Goal: Information Seeking & Learning: Check status

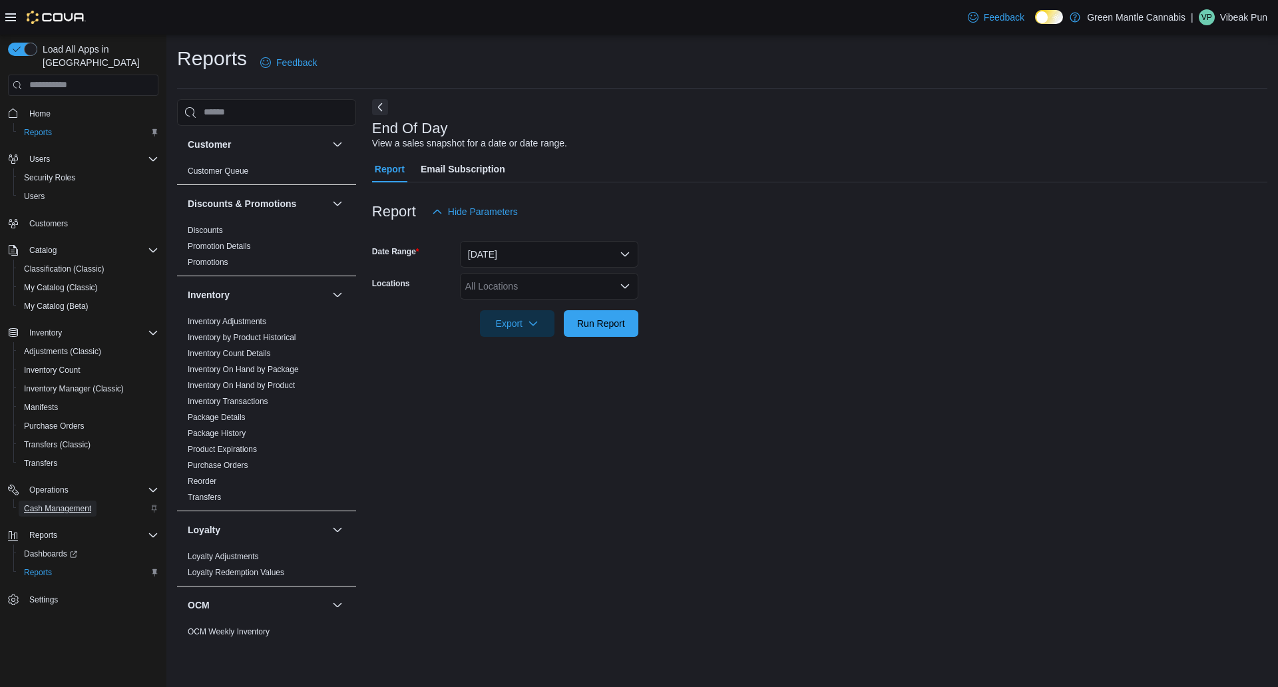
click at [40, 500] on span "Cash Management" at bounding box center [57, 508] width 67 height 16
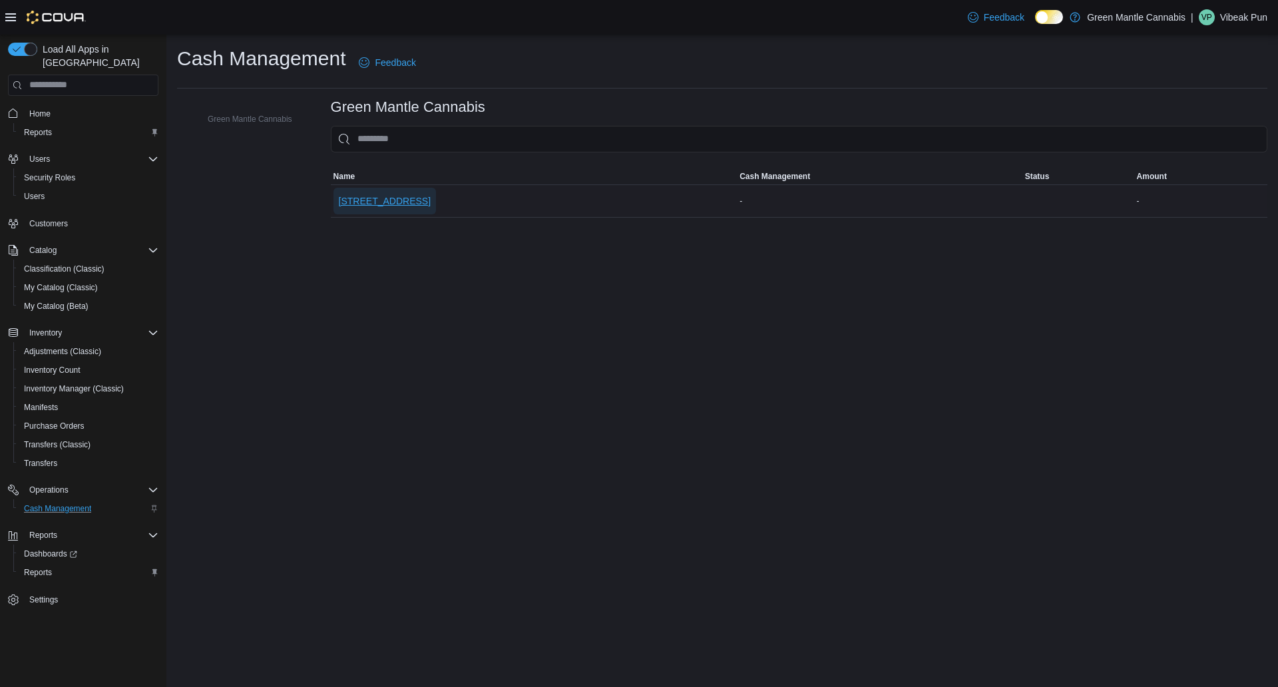
click at [375, 197] on span "[STREET_ADDRESS]" at bounding box center [385, 200] width 92 height 13
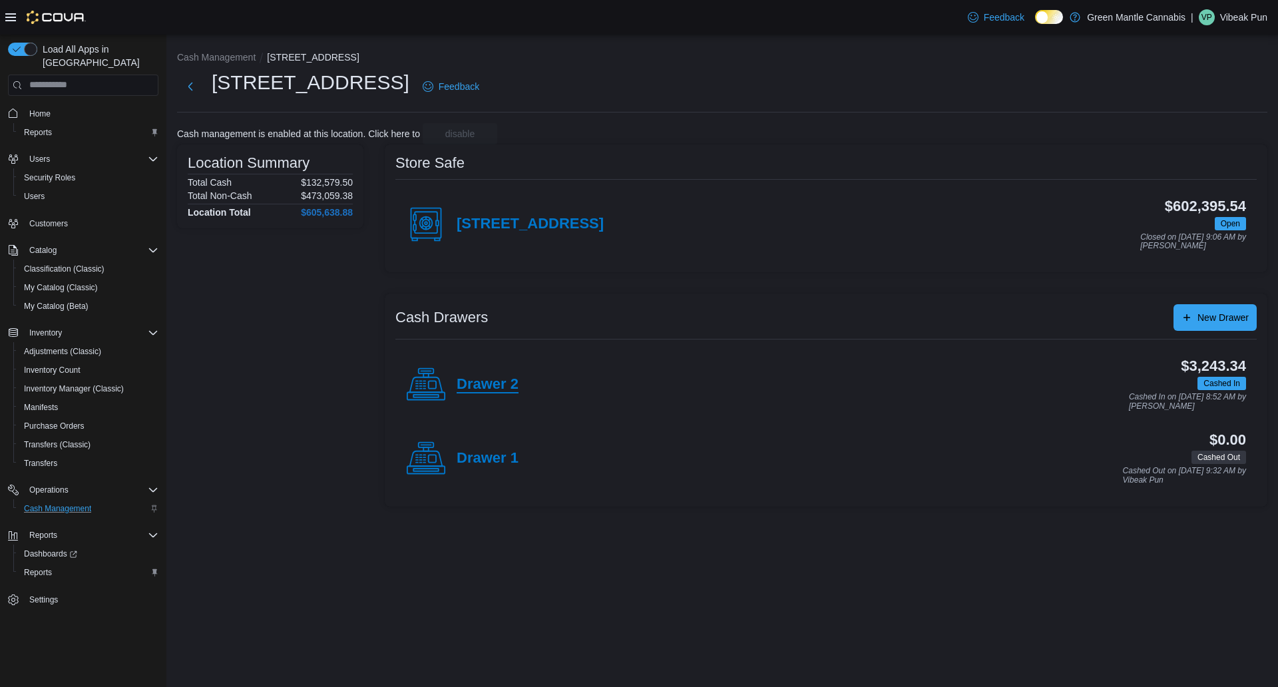
click at [488, 383] on h4 "Drawer 2" at bounding box center [488, 384] width 62 height 17
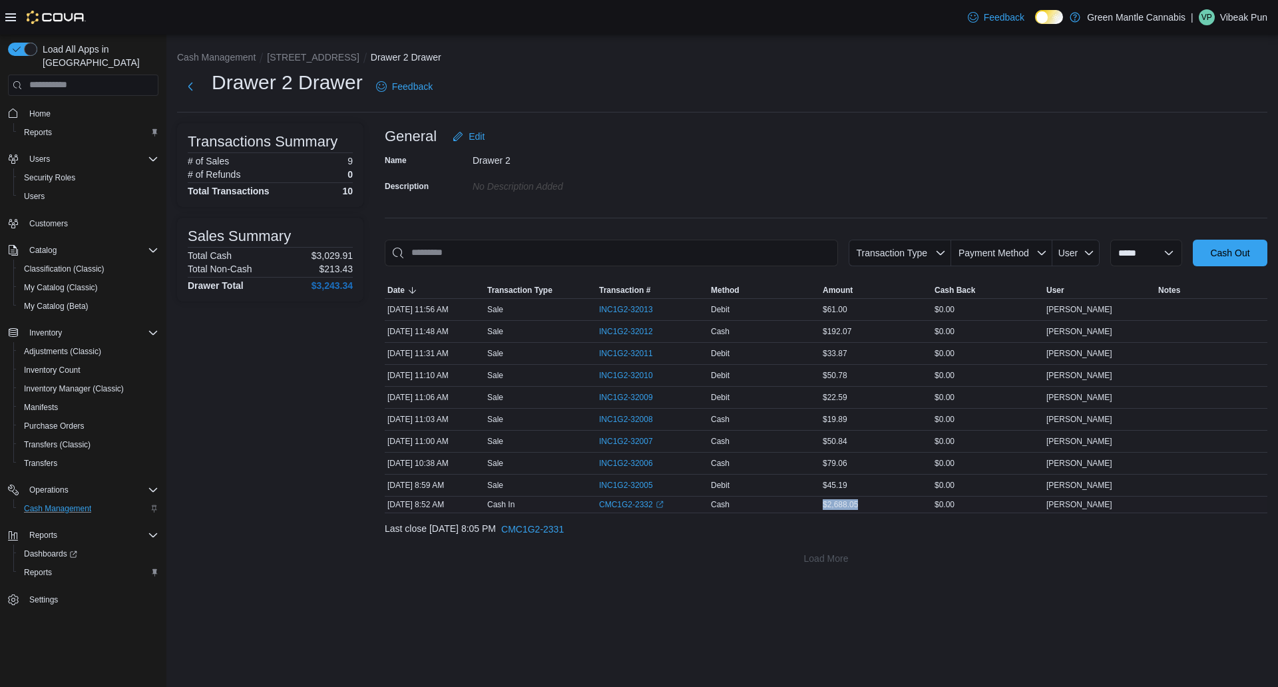
drag, startPoint x: 862, startPoint y: 504, endPoint x: 819, endPoint y: 508, distance: 42.8
click at [819, 508] on tr "Date Sep 11, 2025 8:52 AM Transaction Type Cash In Transaction # CMC1G2-2332 (o…" at bounding box center [826, 504] width 882 height 17
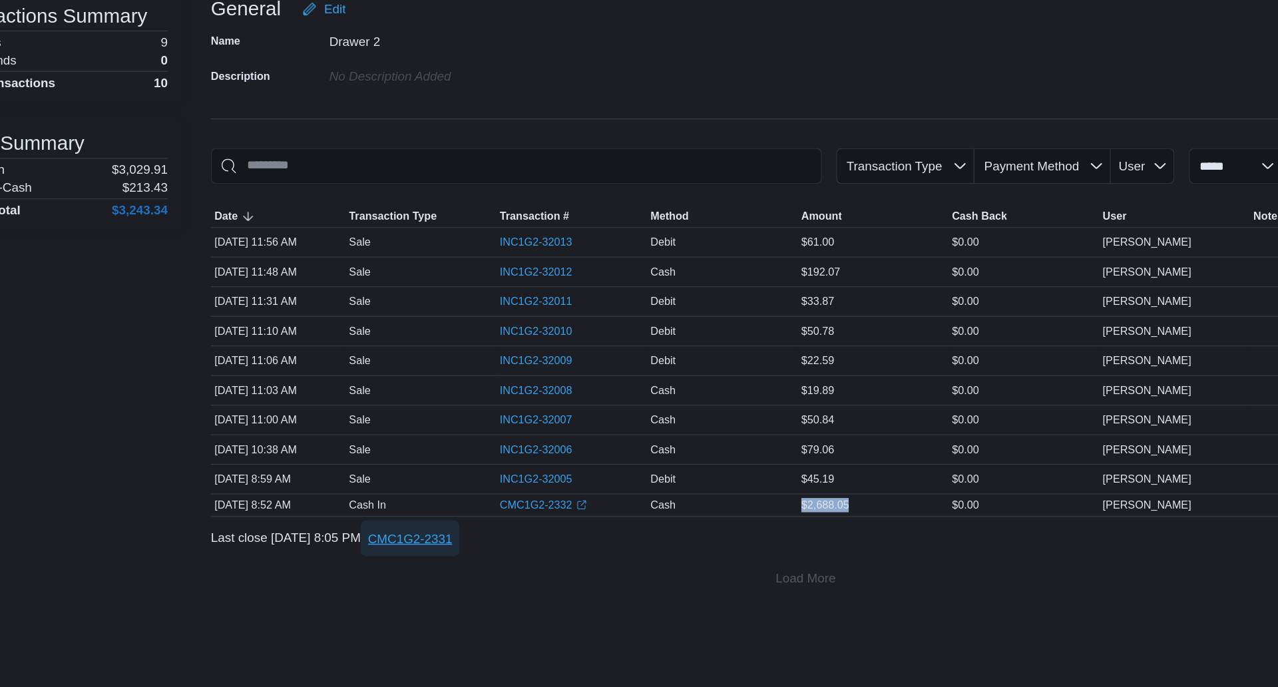
click at [564, 536] on span "CMC1G2-2331" at bounding box center [532, 529] width 63 height 27
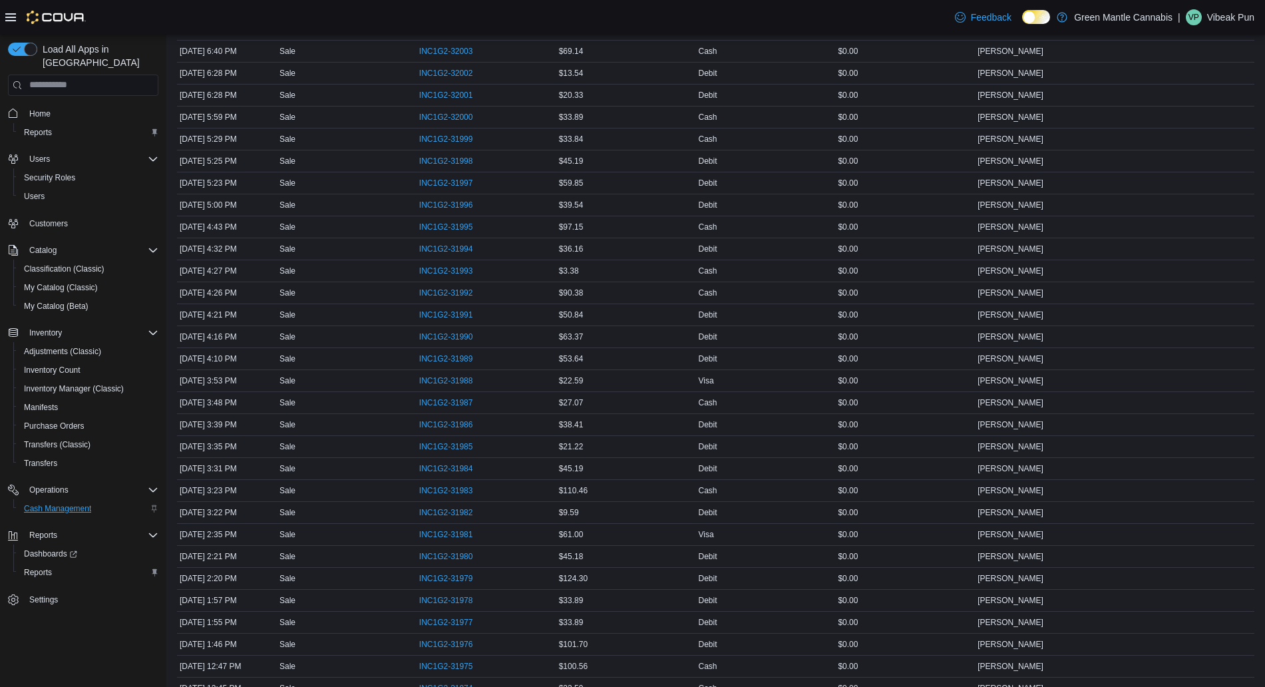
scroll to position [924, 0]
click at [439, 672] on link "CMC1G2-2330 (opens in a new tab or window)" at bounding box center [451, 667] width 65 height 11
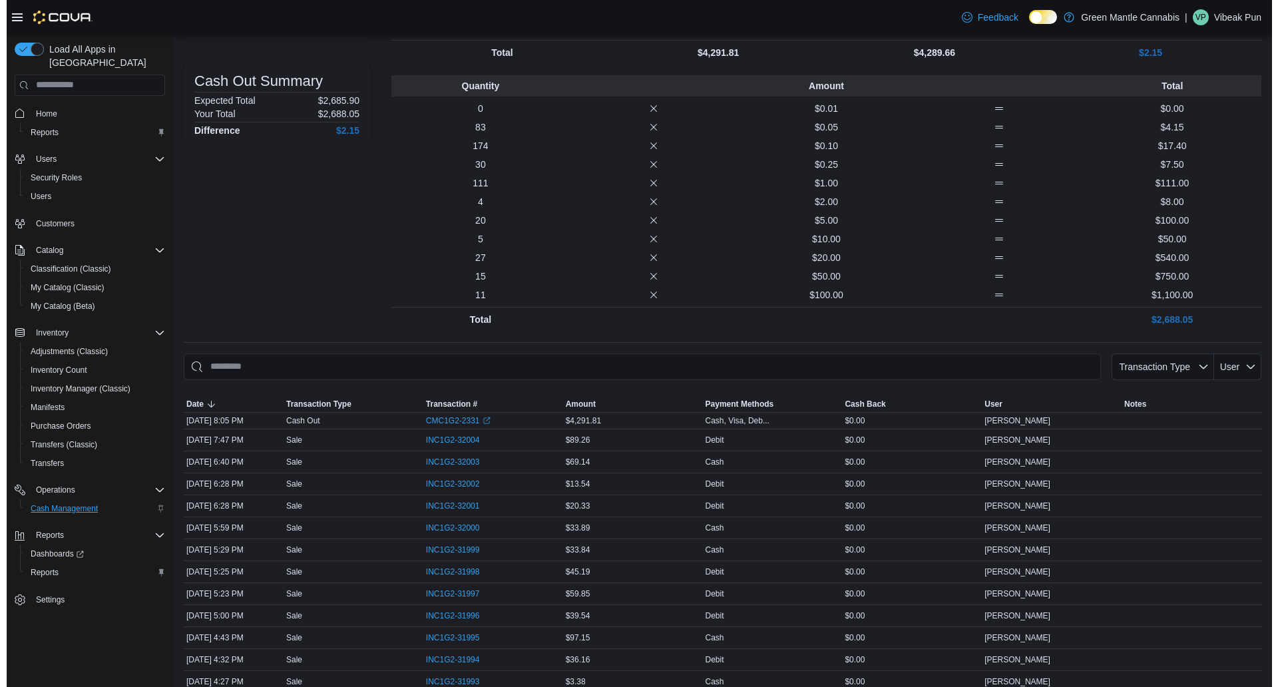
scroll to position [0, 0]
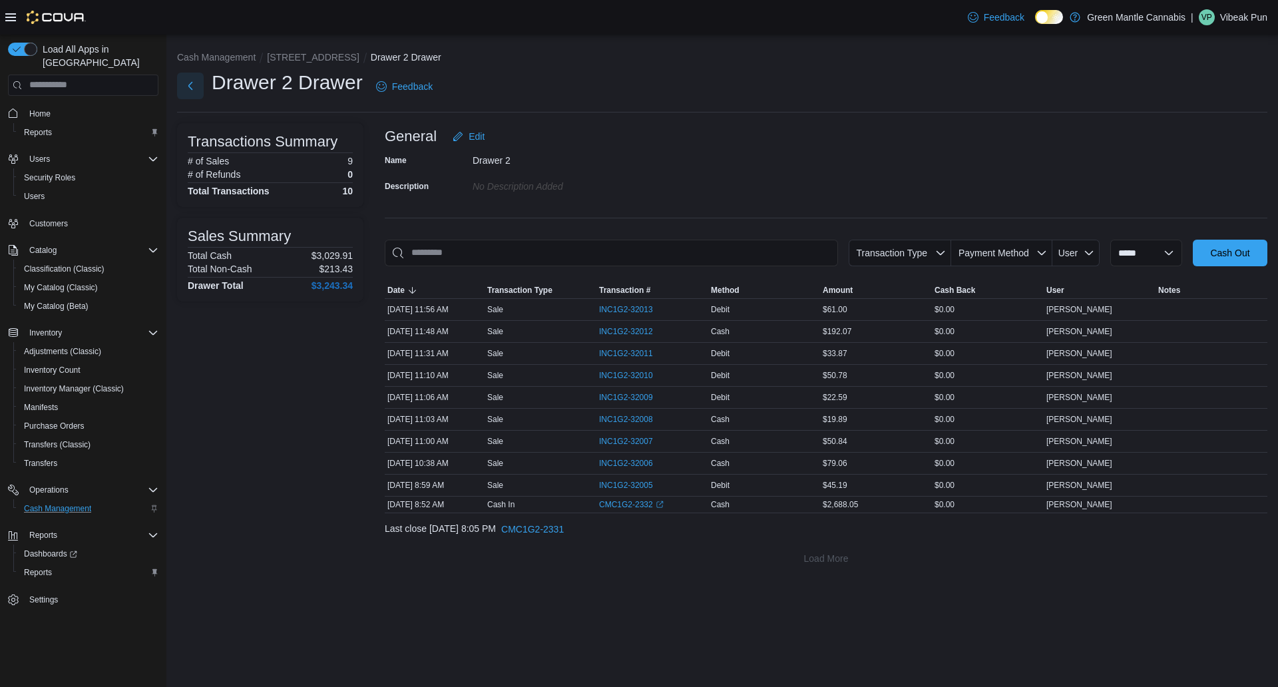
click at [189, 83] on button "Next" at bounding box center [190, 86] width 27 height 27
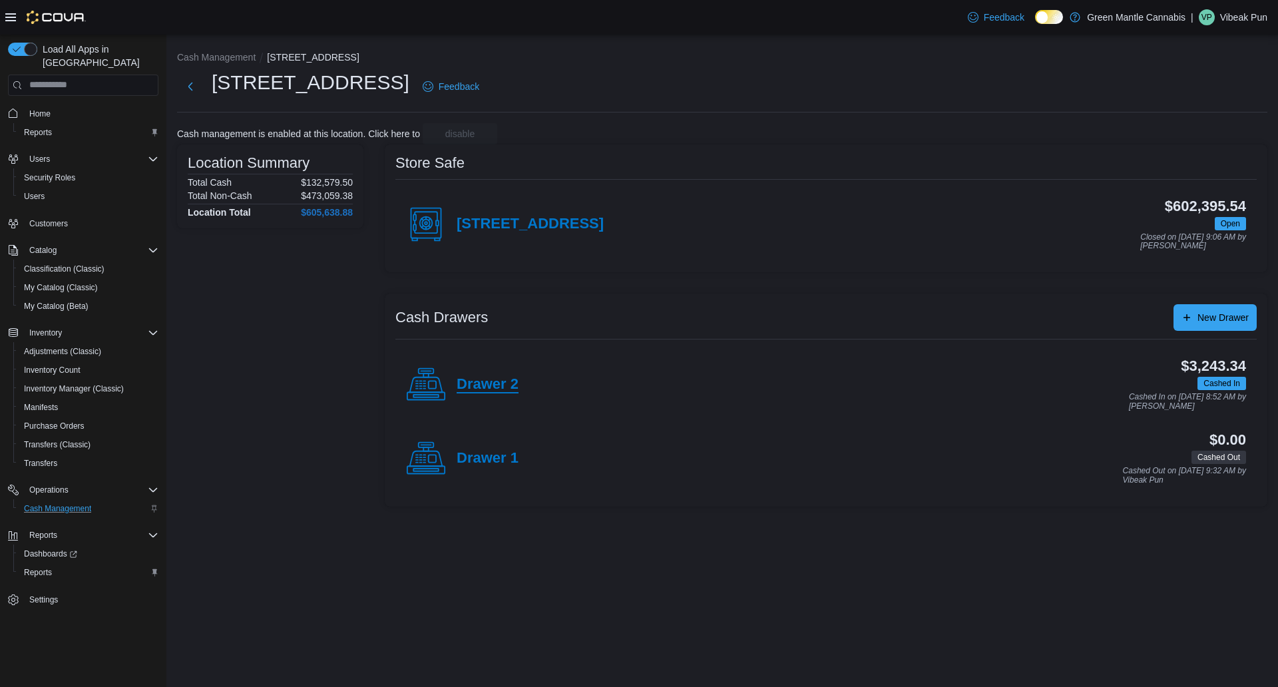
click at [486, 376] on h4 "Drawer 2" at bounding box center [488, 384] width 62 height 17
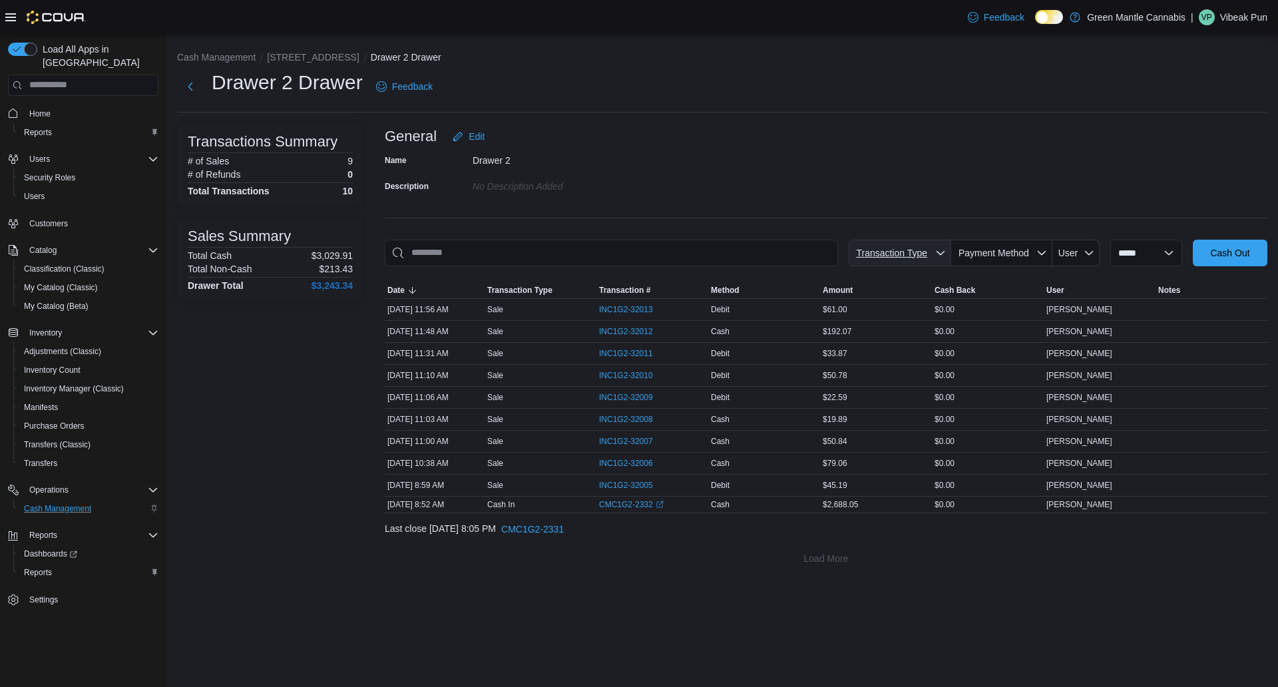
click at [860, 246] on span "Transaction Type" at bounding box center [892, 252] width 76 height 13
click at [564, 532] on span "CMC1G2-2331" at bounding box center [532, 528] width 63 height 13
drag, startPoint x: 386, startPoint y: 307, endPoint x: 482, endPoint y: 331, distance: 98.6
click at [482, 331] on tbody "Date Sep 11, 2025 11:56 AM Transaction Type Sale Transaction # INC1G2-32013 Met…" at bounding box center [826, 405] width 882 height 214
click at [188, 95] on button "Next" at bounding box center [190, 86] width 27 height 27
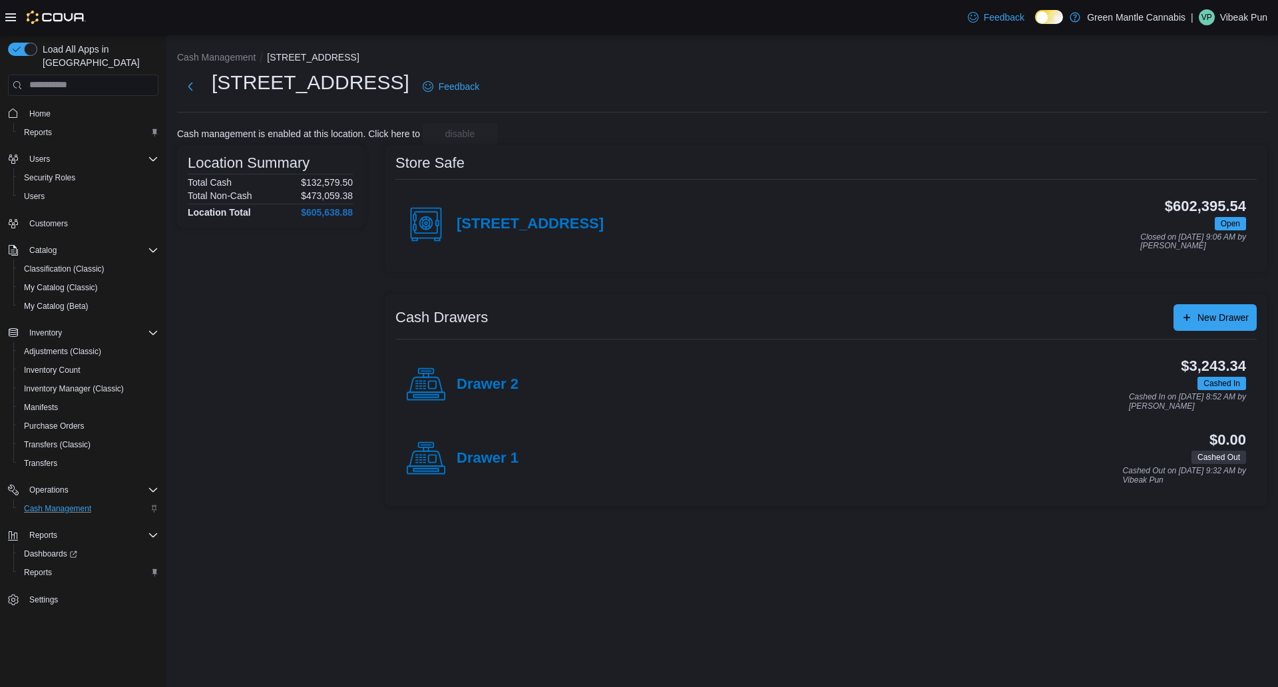
click at [455, 376] on div "Drawer 2" at bounding box center [462, 385] width 112 height 40
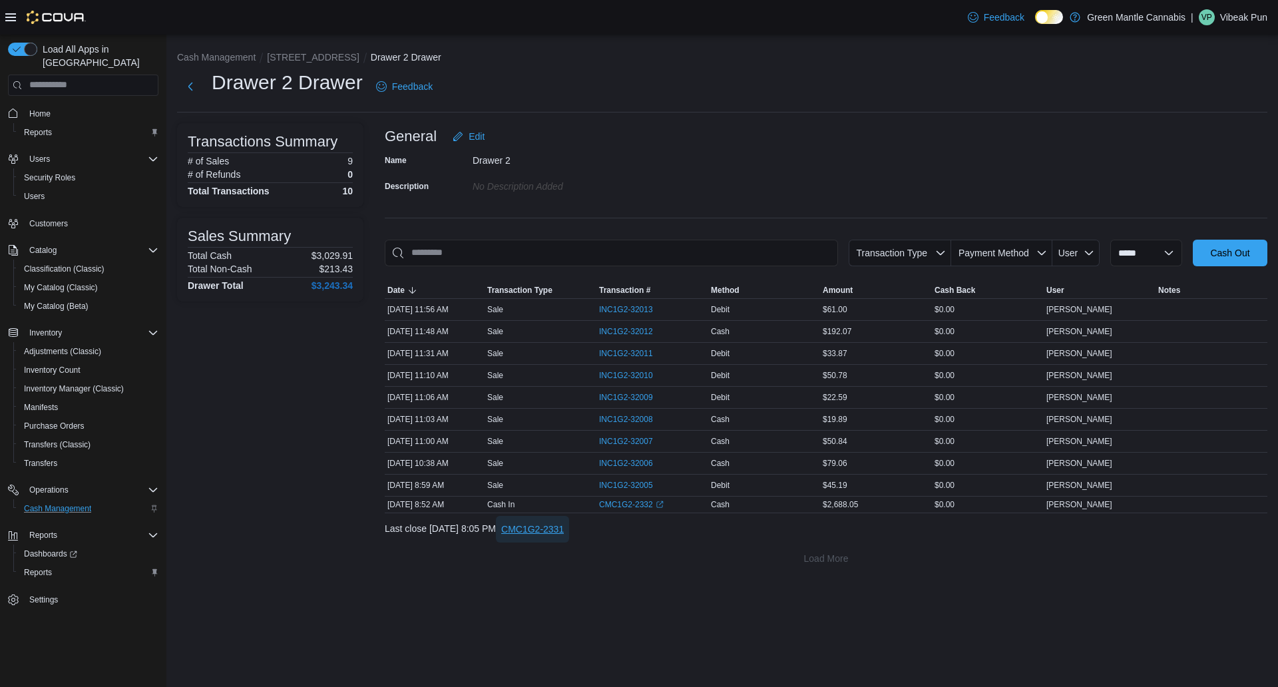
click at [564, 530] on span "CMC1G2-2331" at bounding box center [532, 528] width 63 height 13
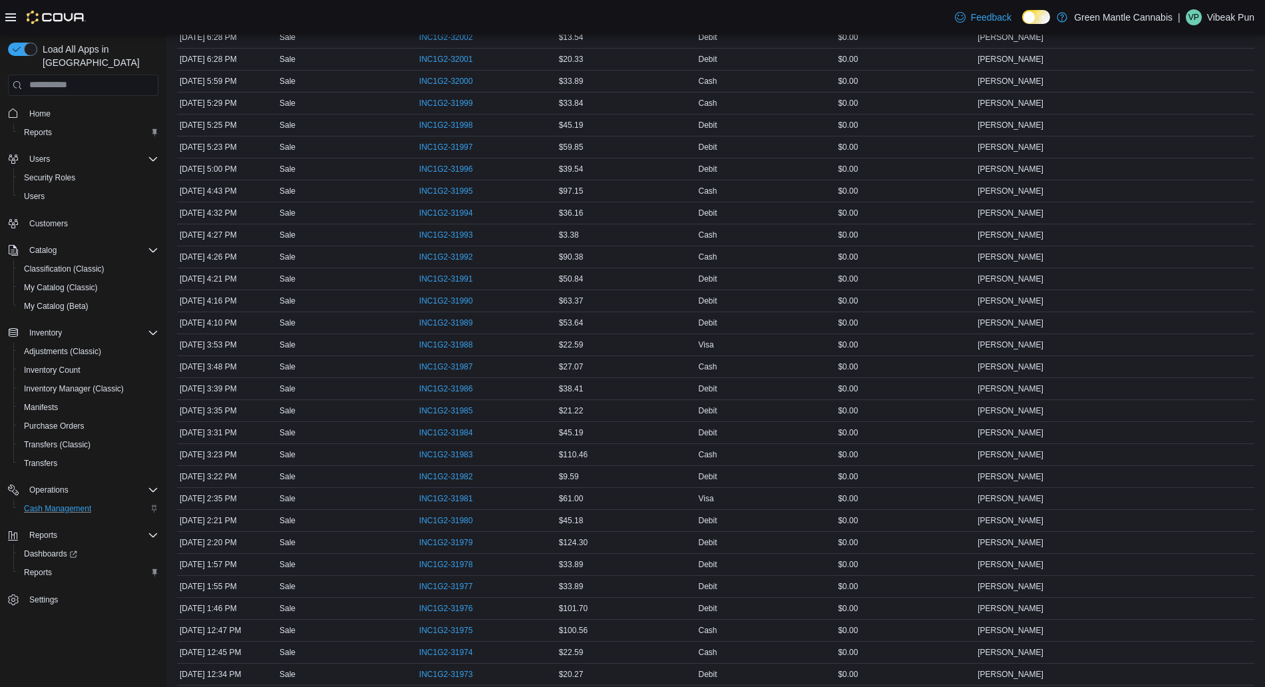
scroll to position [924, 0]
click at [433, 664] on link "CMC1G2-2330 (opens in a new tab or window)" at bounding box center [451, 667] width 65 height 11
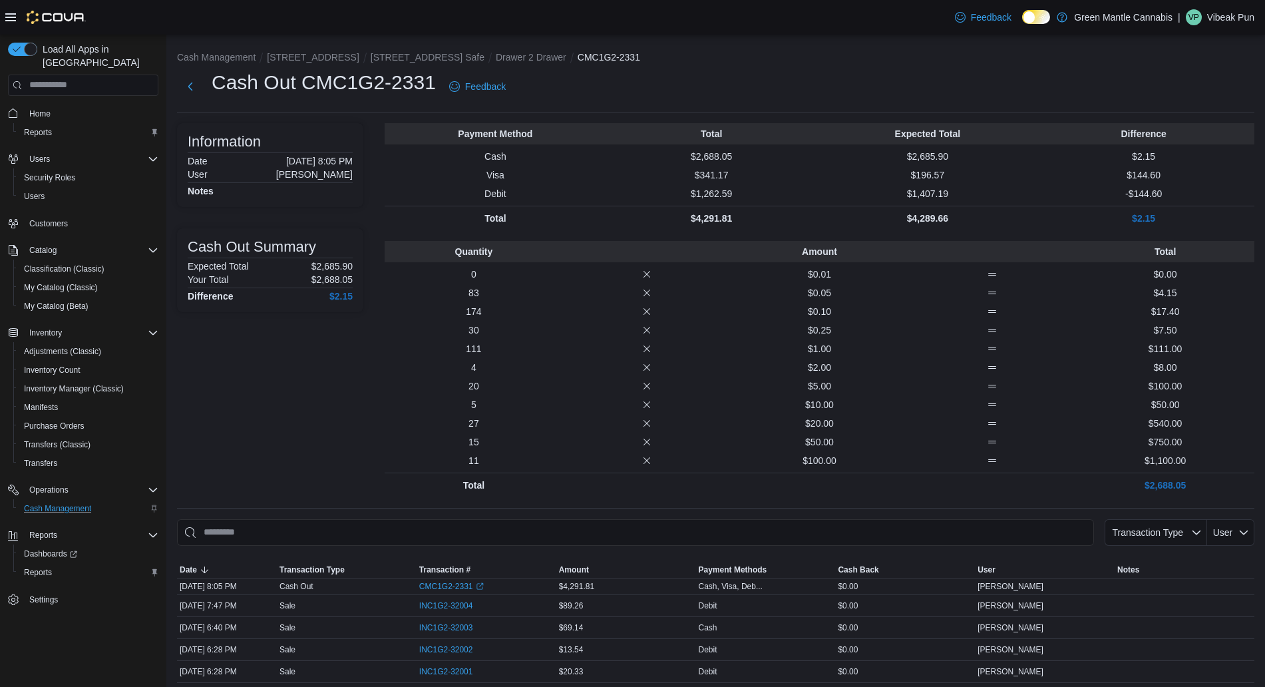
scroll to position [1, 0]
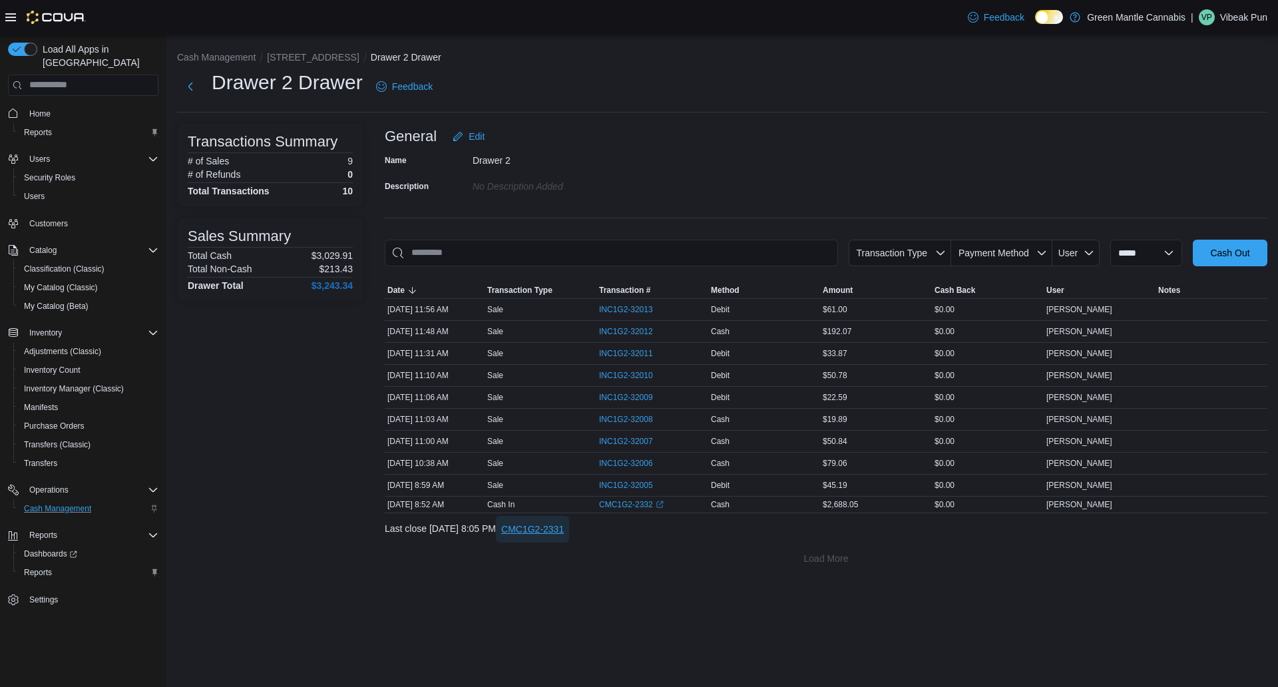
click at [564, 527] on span "CMC1G2-2331" at bounding box center [532, 528] width 63 height 13
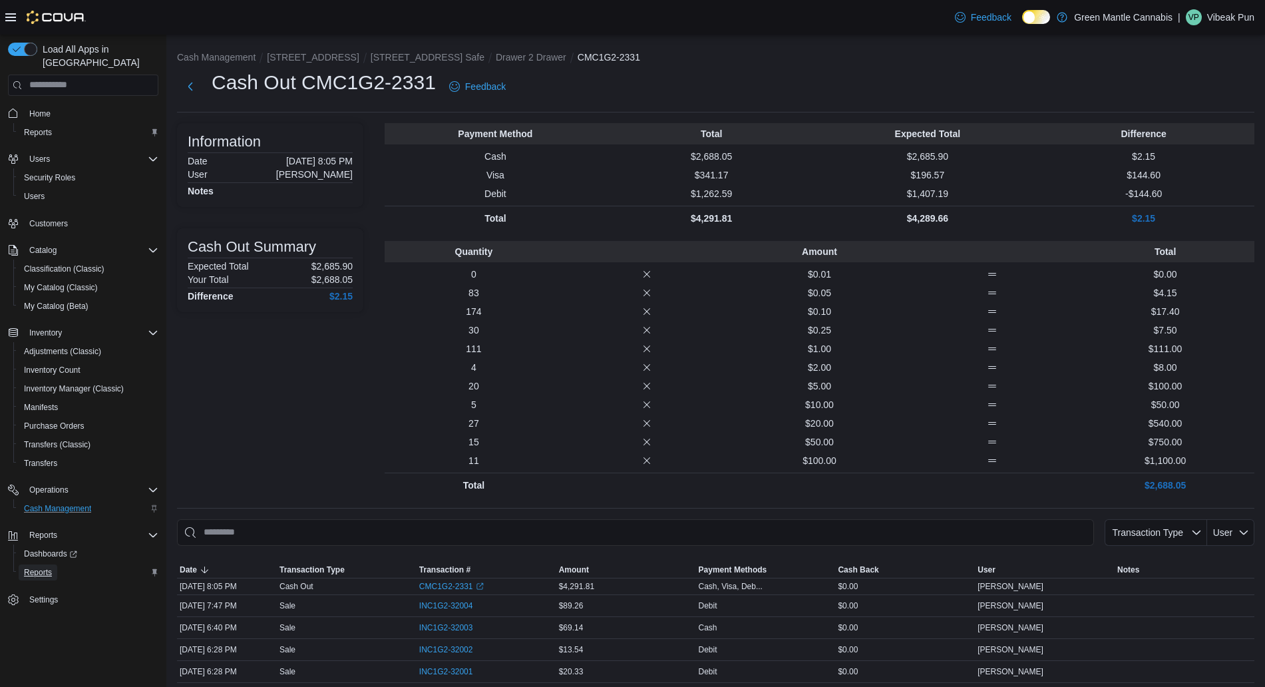
click at [34, 567] on span "Reports" at bounding box center [38, 572] width 28 height 11
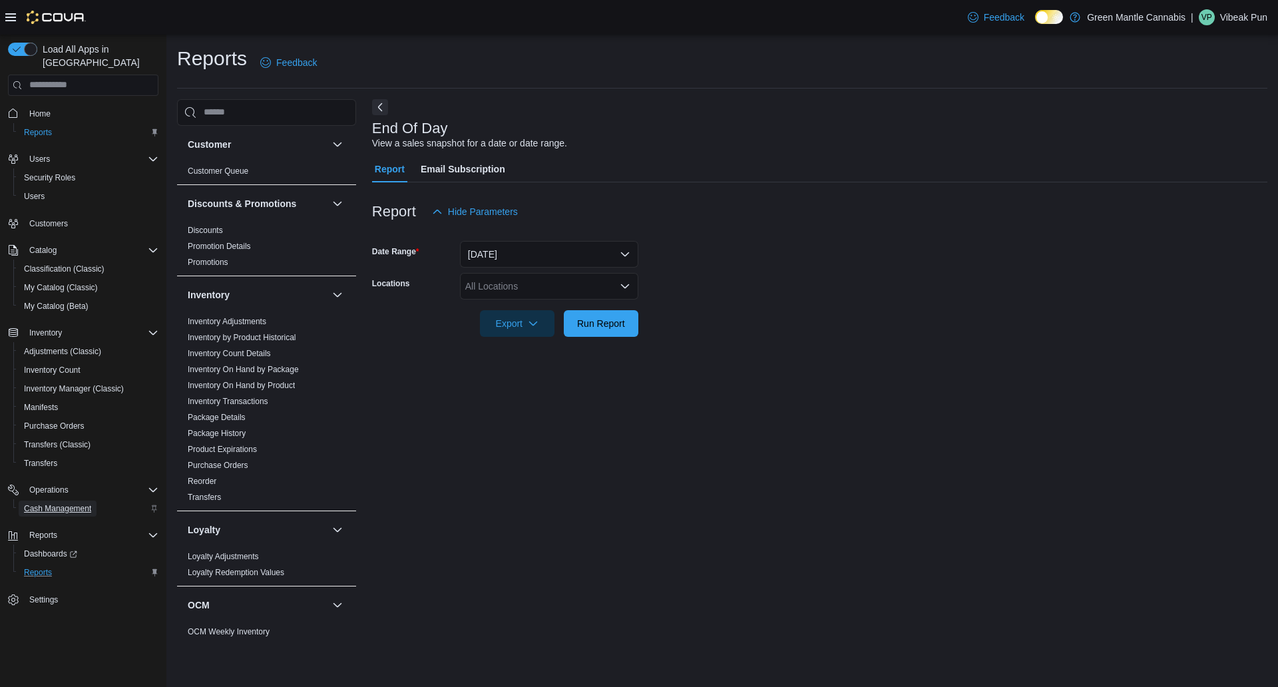
click at [43, 503] on span "Cash Management" at bounding box center [57, 508] width 67 height 11
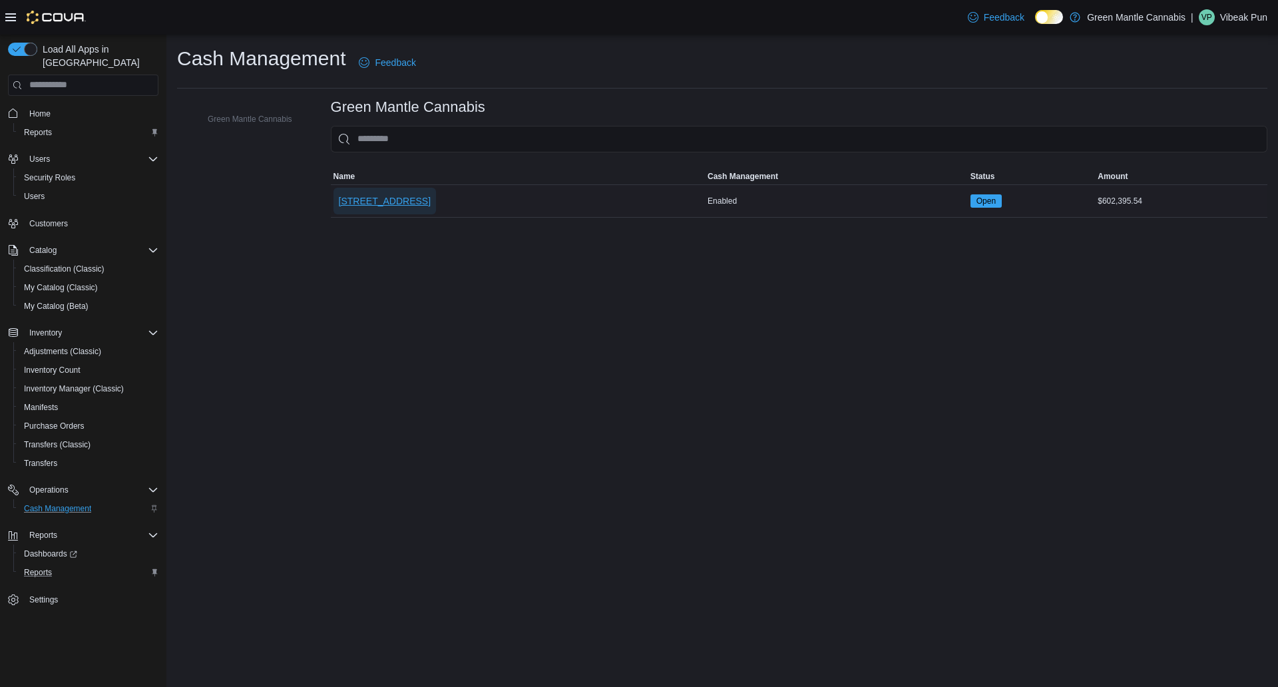
click at [367, 194] on span "[STREET_ADDRESS]" at bounding box center [385, 200] width 92 height 13
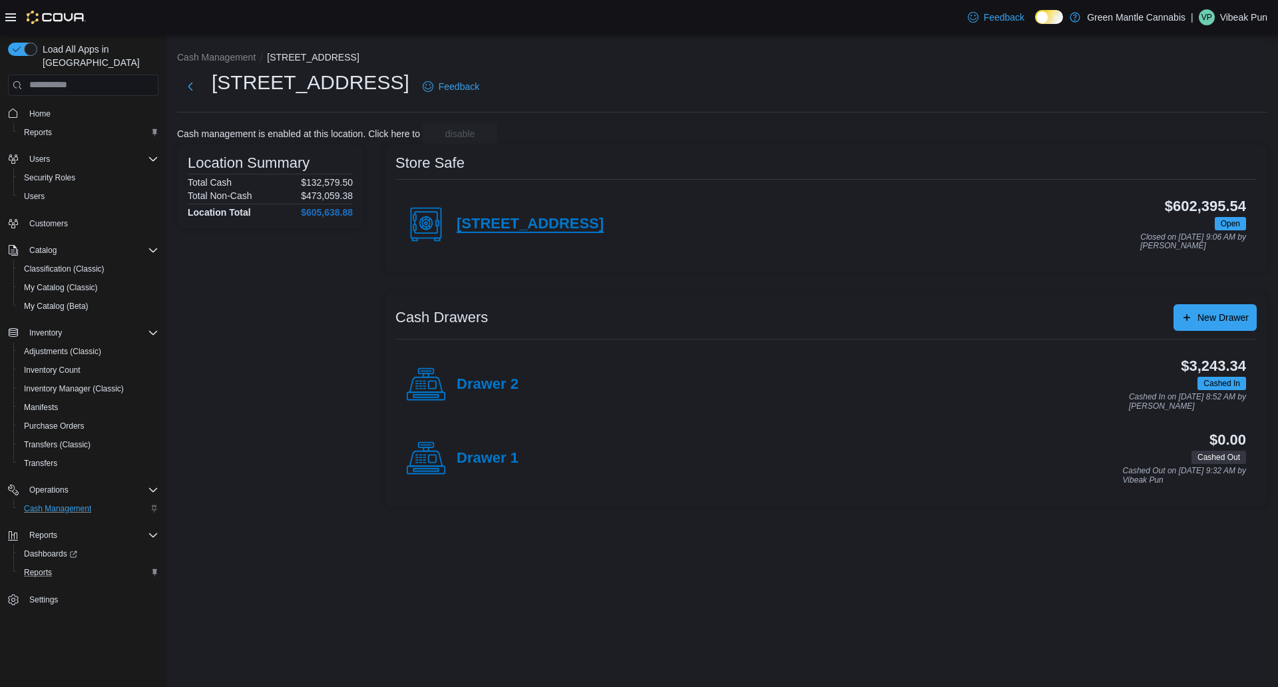
click at [485, 220] on h4 "[STREET_ADDRESS]" at bounding box center [530, 224] width 147 height 17
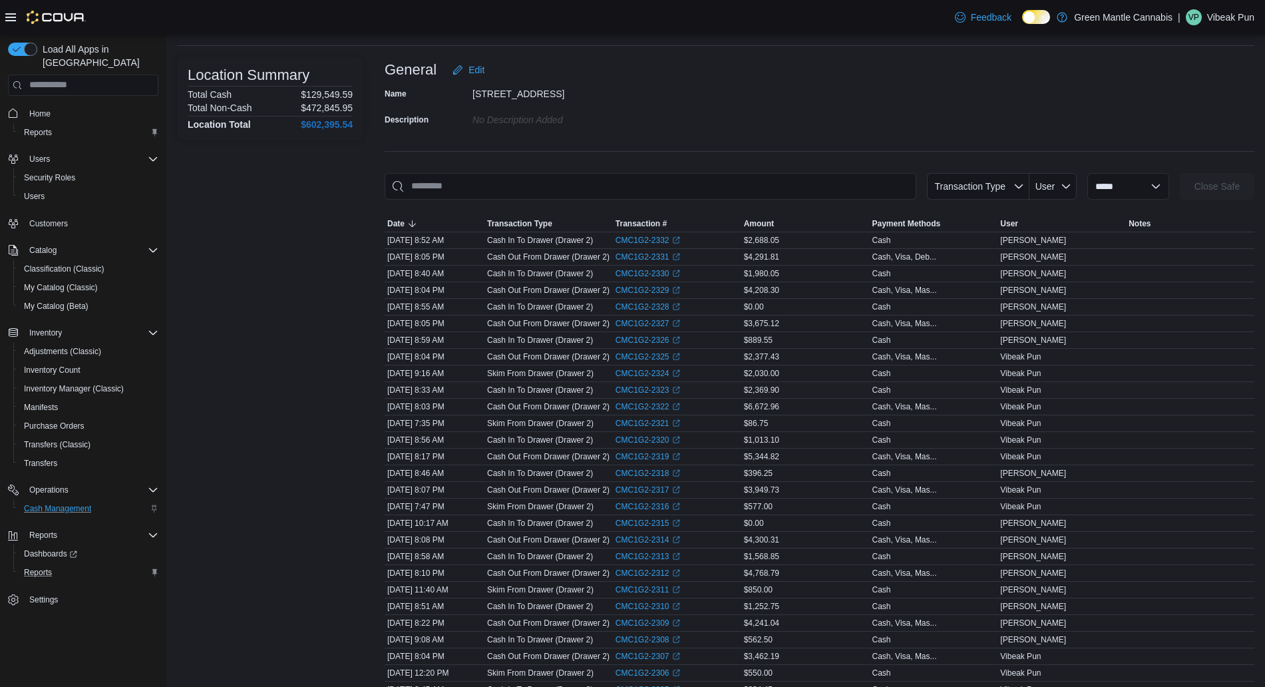
scroll to position [69, 0]
drag, startPoint x: 481, startPoint y: 301, endPoint x: 592, endPoint y: 303, distance: 111.1
click at [592, 303] on tr "Date Sep 9, 2025 8:55 AM Transaction Type Cash In To Drawer (Drawer 2) Transact…" at bounding box center [820, 303] width 870 height 17
drag, startPoint x: 775, startPoint y: 301, endPoint x: 746, endPoint y: 302, distance: 28.6
click at [746, 302] on div "$0.00" at bounding box center [805, 304] width 128 height 16
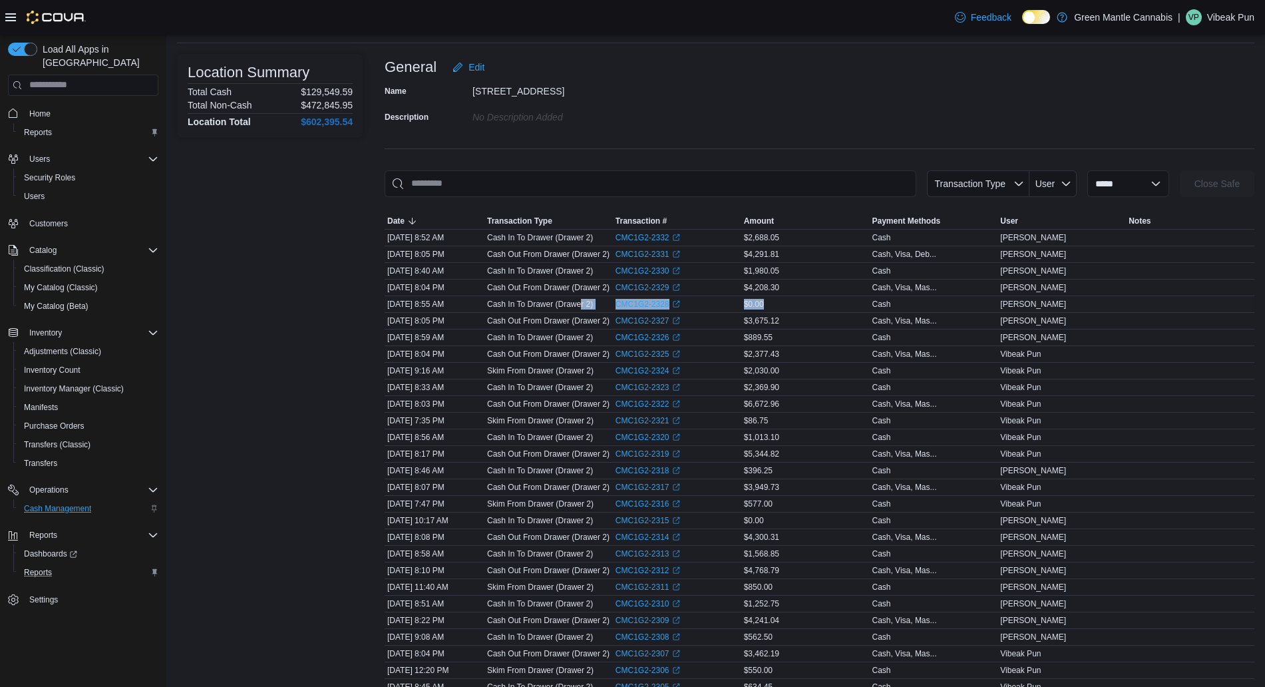
drag, startPoint x: 580, startPoint y: 300, endPoint x: 768, endPoint y: 309, distance: 187.9
click at [768, 309] on tr "Date Sep 9, 2025 8:55 AM Transaction Type Cash In To Drawer (Drawer 2) Transact…" at bounding box center [820, 303] width 870 height 17
drag, startPoint x: 755, startPoint y: 523, endPoint x: 637, endPoint y: 525, distance: 117.8
click at [637, 525] on tr "Date Sep 4, 2025 10:17 AM Transaction Type Cash In To Drawer (Drawer 2) Transac…" at bounding box center [820, 520] width 870 height 17
click at [878, 81] on div "Name 4744 Hwy 11/17 Description No Description added" at bounding box center [820, 104] width 870 height 47
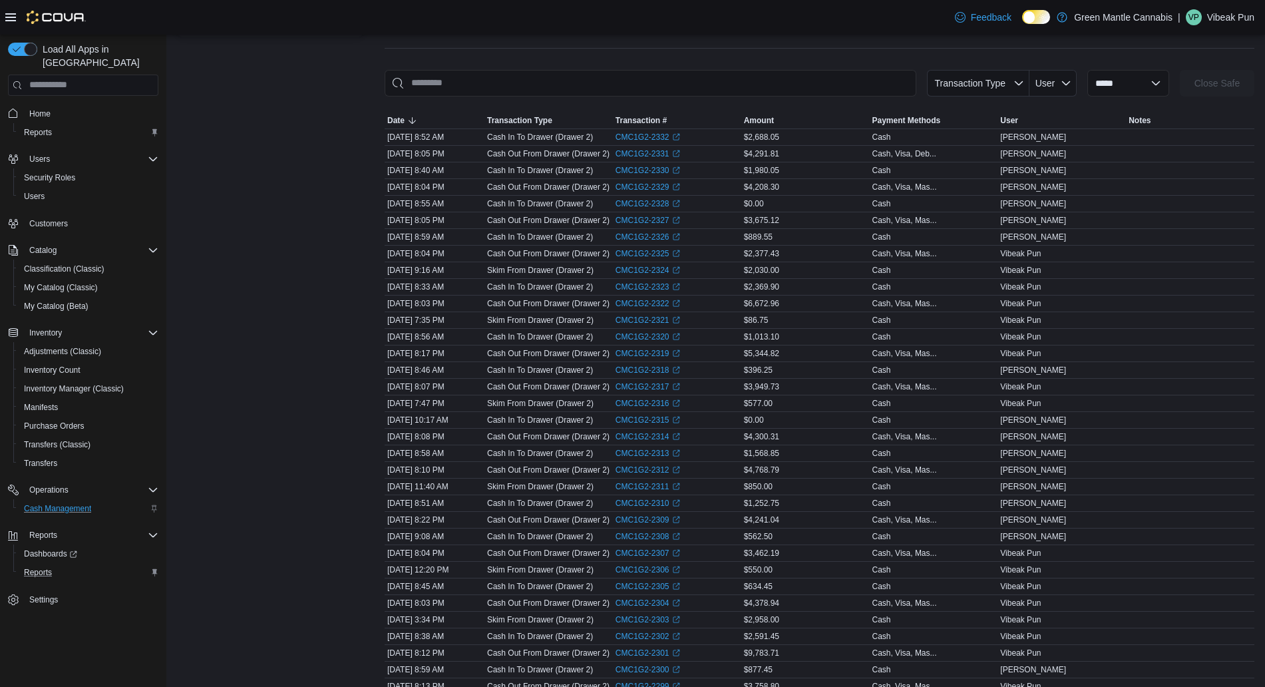
scroll to position [172, 0]
drag, startPoint x: 771, startPoint y: 200, endPoint x: 733, endPoint y: 200, distance: 37.9
click at [733, 200] on tr "Date Sep 9, 2025 8:55 AM Transaction Type Cash In To Drawer (Drawer 2) Transact…" at bounding box center [820, 201] width 870 height 17
drag, startPoint x: 790, startPoint y: 136, endPoint x: 743, endPoint y: 136, distance: 47.3
click at [743, 136] on tr "Date Sep 11, 2025 8:52 AM Transaction Type Cash In To Drawer (Drawer 2) Transac…" at bounding box center [820, 134] width 870 height 17
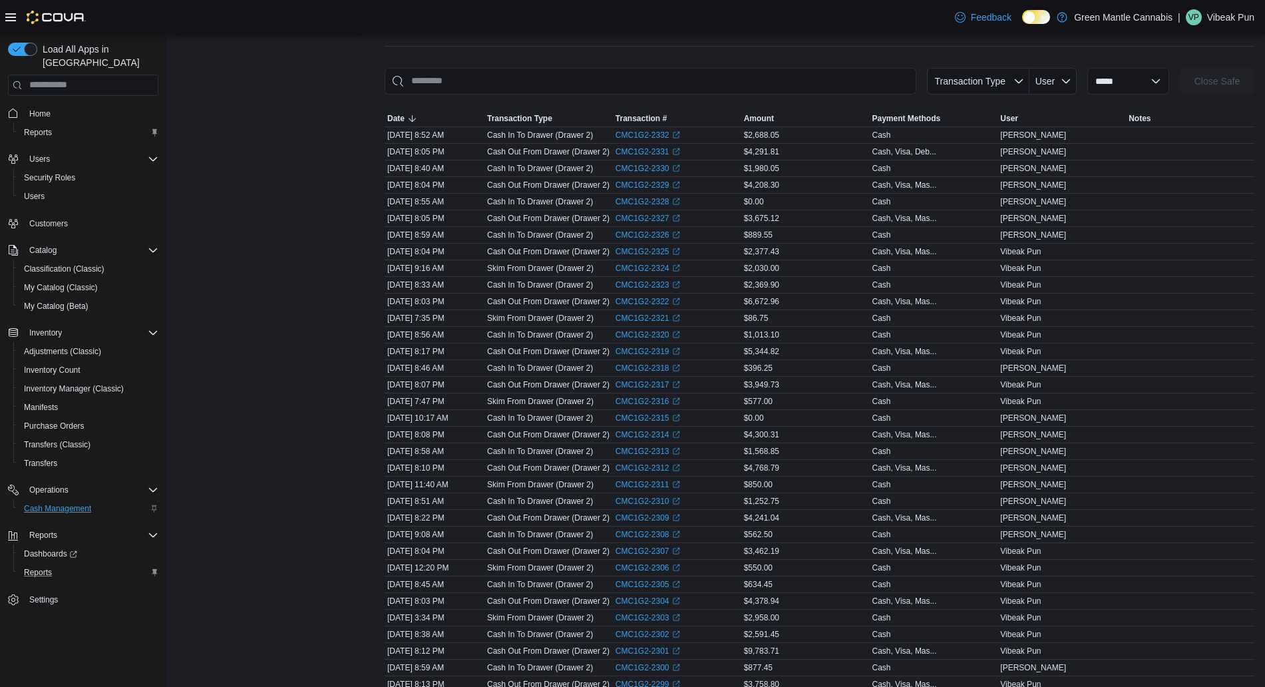
click at [723, 101] on div at bounding box center [820, 103] width 870 height 16
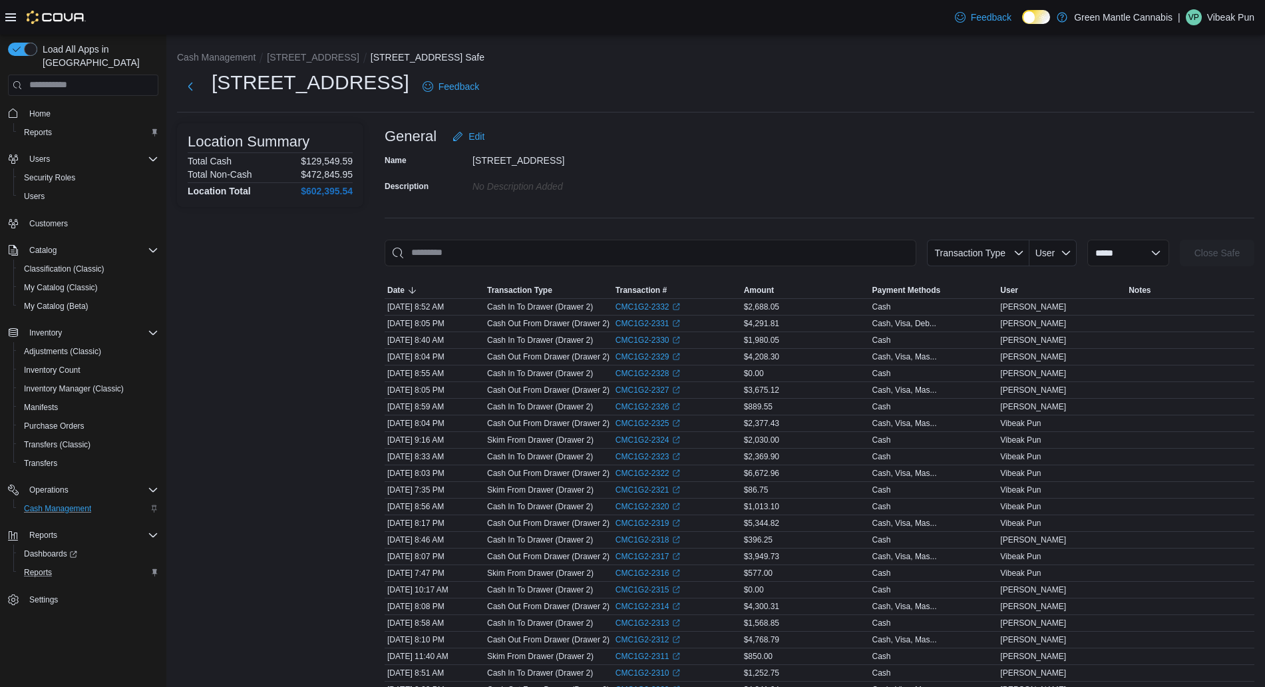
drag, startPoint x: 722, startPoint y: 192, endPoint x: 728, endPoint y: 178, distance: 14.6
click at [728, 178] on div "Name 4744 Hwy 11/17 Description No Description added" at bounding box center [820, 173] width 870 height 47
drag, startPoint x: 699, startPoint y: 280, endPoint x: 1175, endPoint y: 270, distance: 475.3
click at [1175, 270] on div at bounding box center [820, 274] width 870 height 16
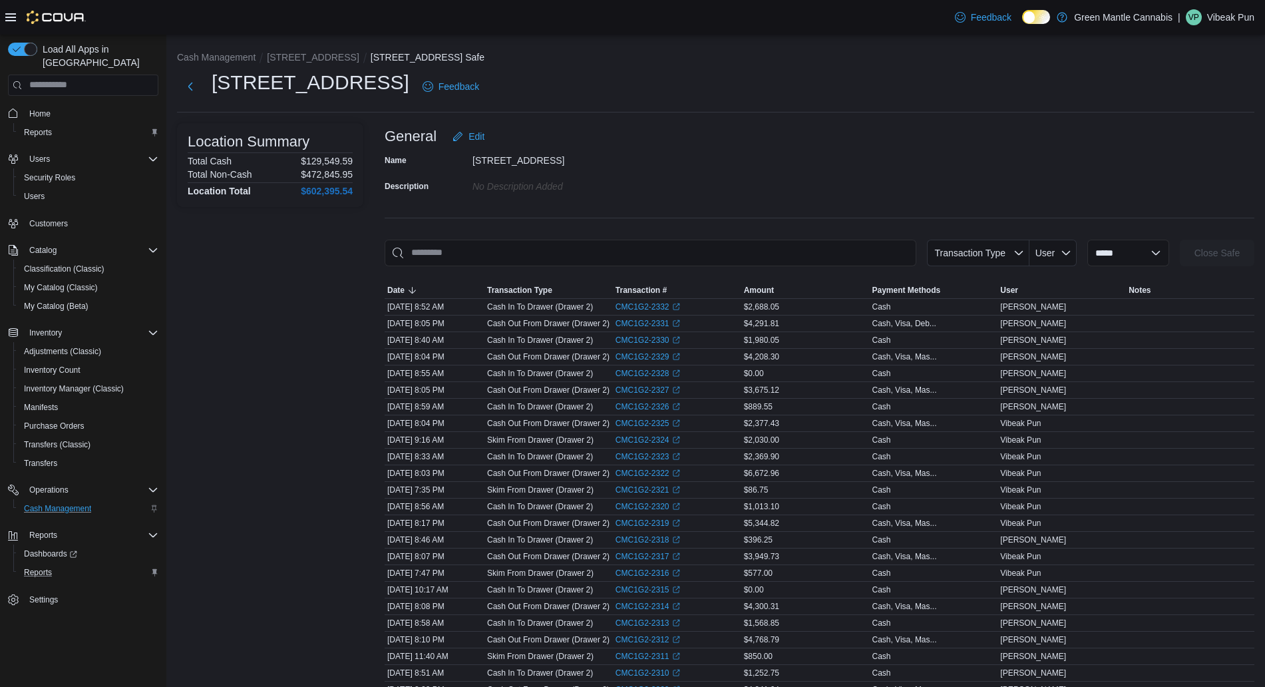
click at [1175, 270] on div at bounding box center [820, 274] width 870 height 16
drag, startPoint x: 345, startPoint y: 273, endPoint x: 723, endPoint y: 162, distance: 394.6
click at [723, 162] on div "Name 4744 Hwy 11/17 Description No Description added" at bounding box center [820, 173] width 870 height 47
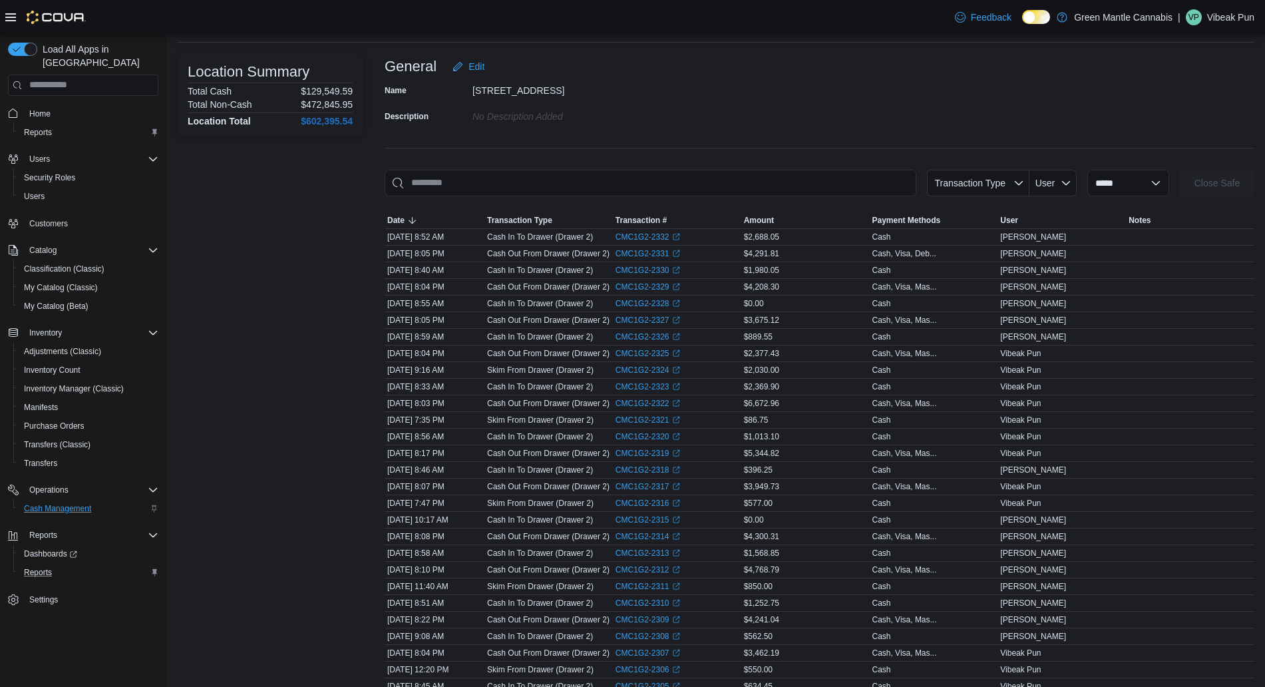
scroll to position [671, 0]
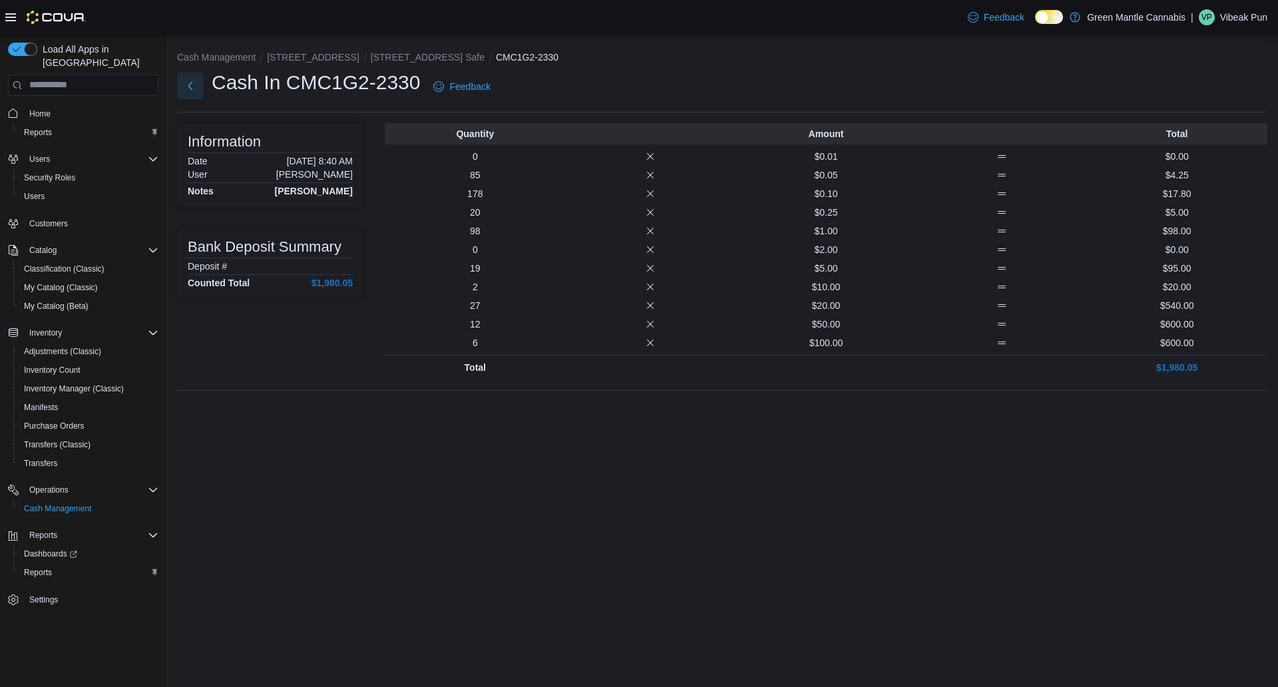
click at [196, 83] on button "Next" at bounding box center [190, 86] width 27 height 27
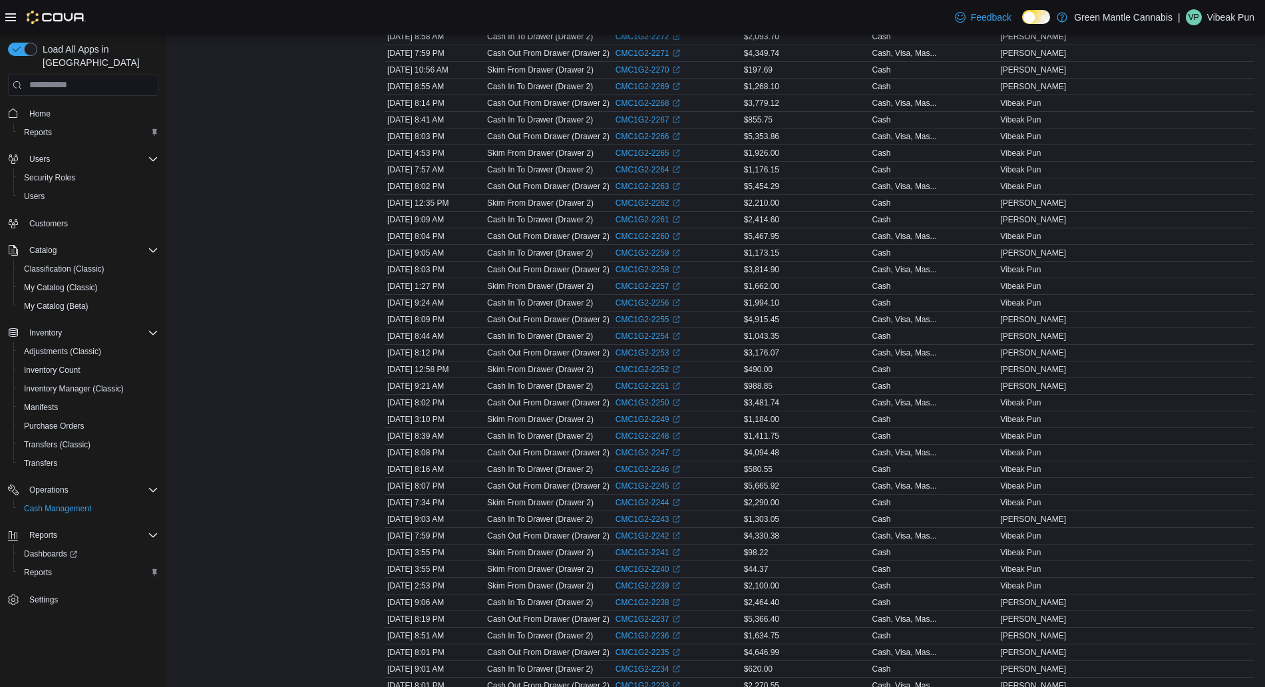
scroll to position [1345, 0]
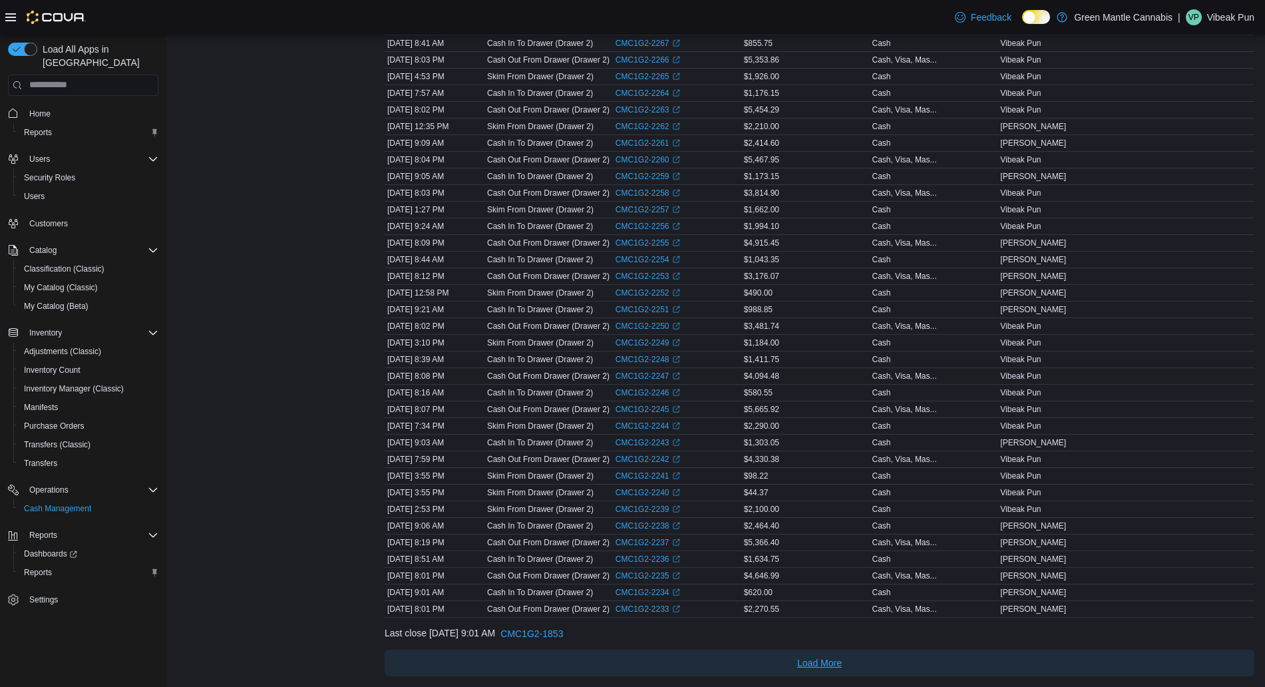
click at [805, 657] on span "Load More" at bounding box center [819, 662] width 45 height 13
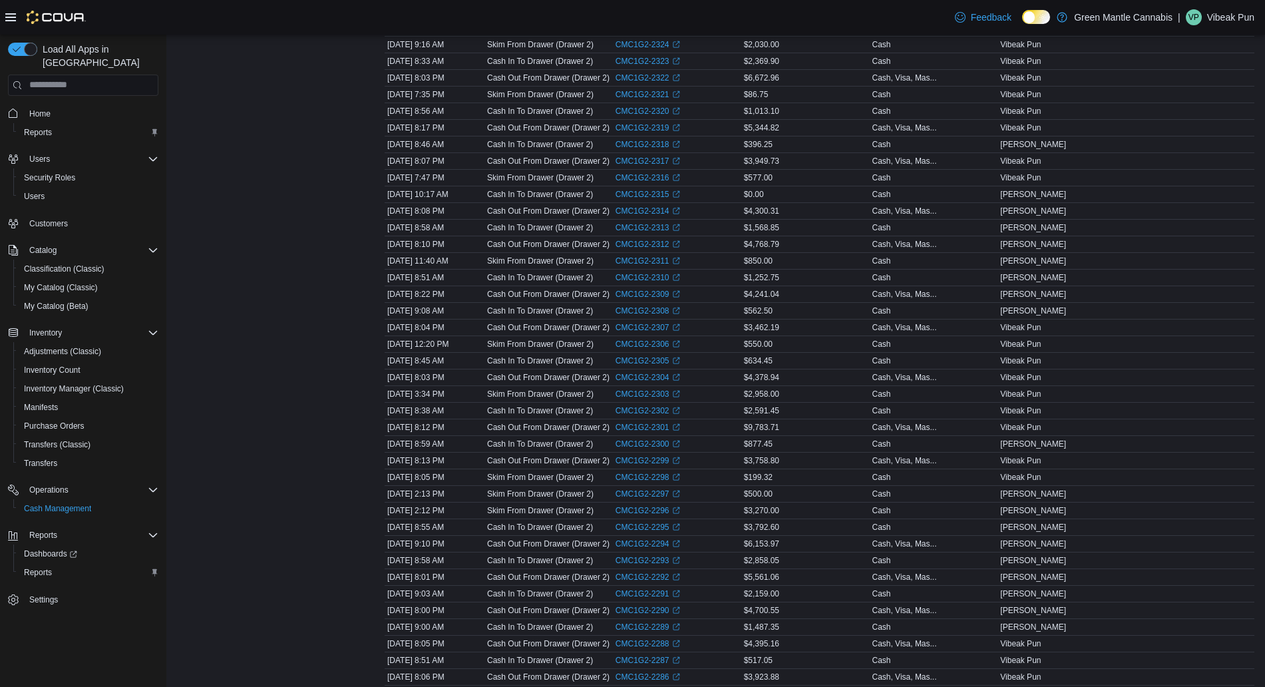
scroll to position [0, 0]
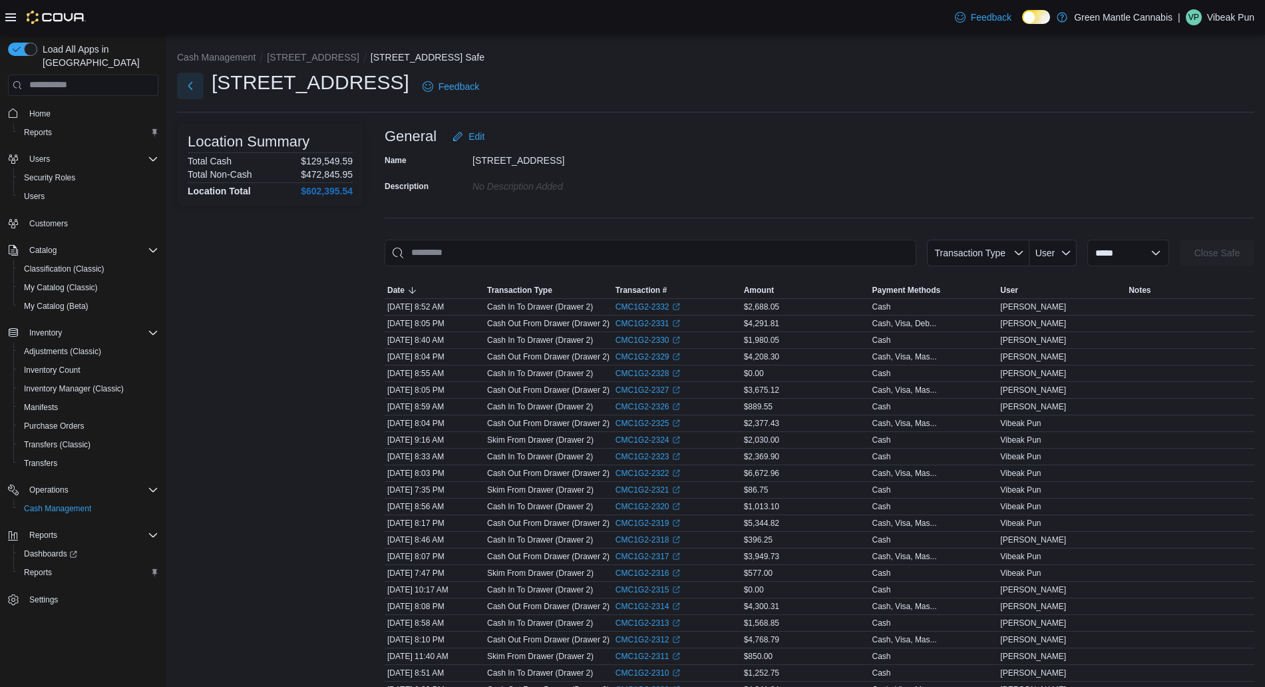
click at [194, 81] on button "Next" at bounding box center [190, 86] width 27 height 27
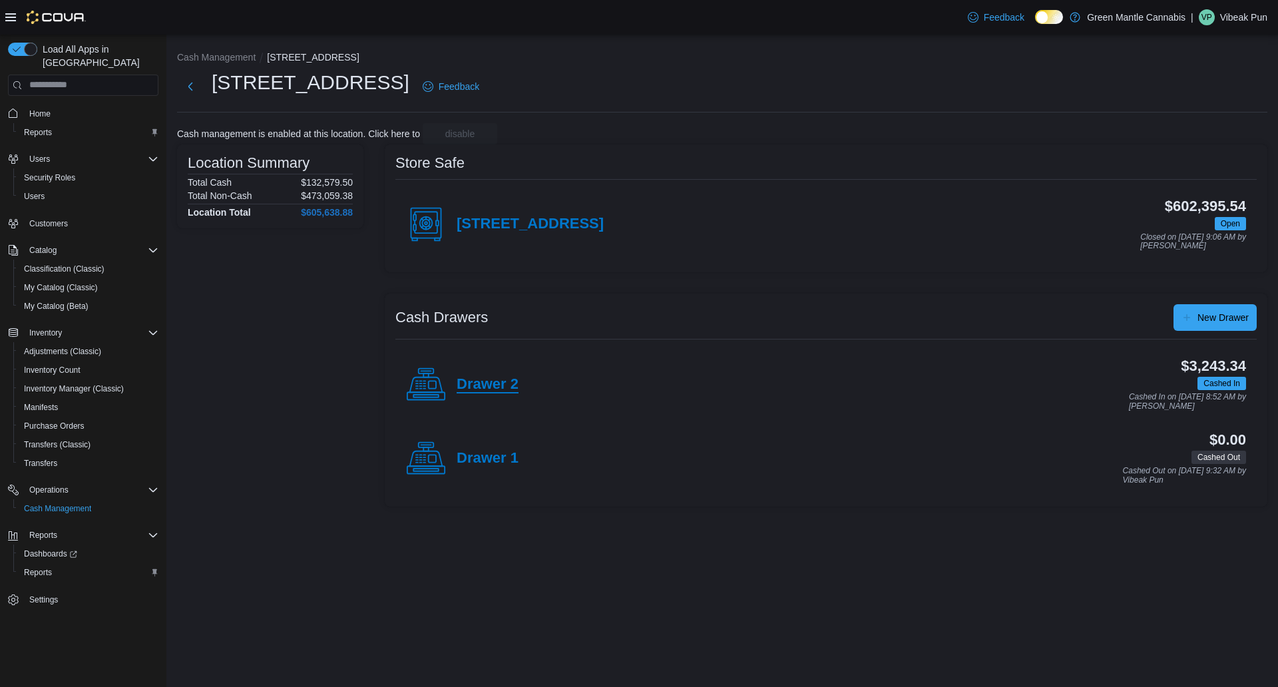
click at [494, 377] on h4 "Drawer 2" at bounding box center [488, 384] width 62 height 17
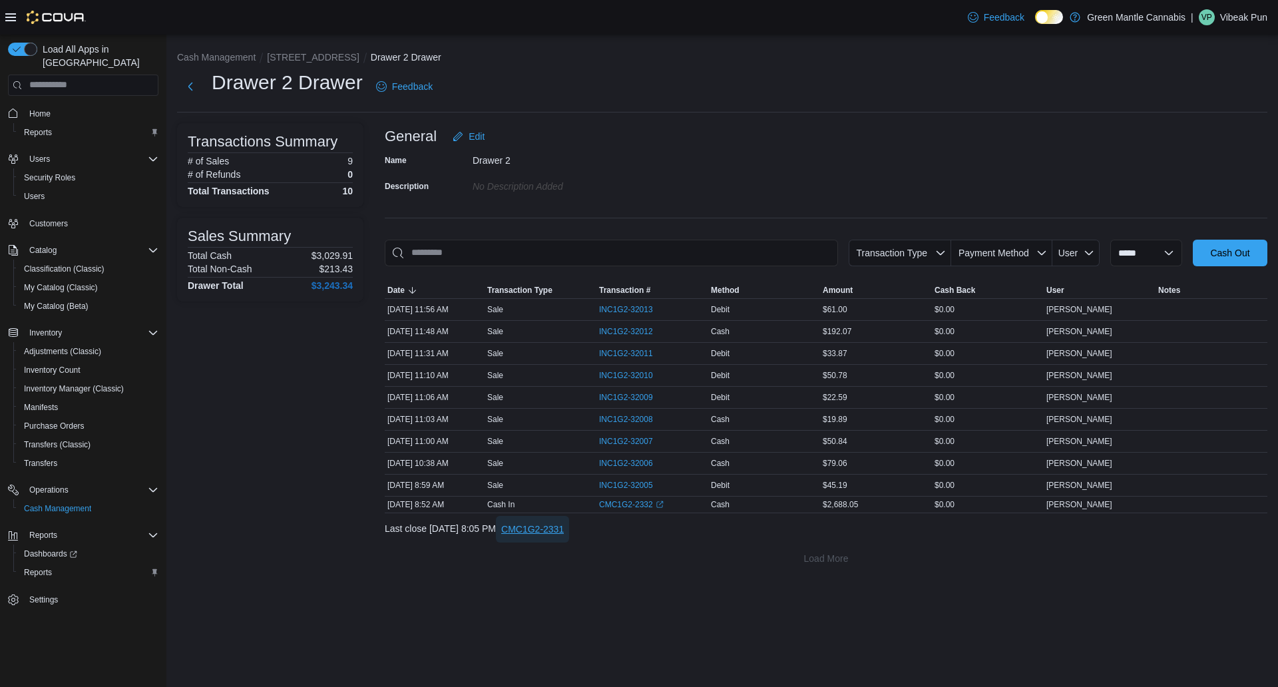
click at [564, 522] on span "CMC1G2-2331" at bounding box center [532, 528] width 63 height 13
click at [634, 500] on link "CMC1G2-2332 (opens in a new tab or window)" at bounding box center [631, 504] width 65 height 11
click at [564, 537] on span "CMC1G2-2331" at bounding box center [532, 529] width 63 height 27
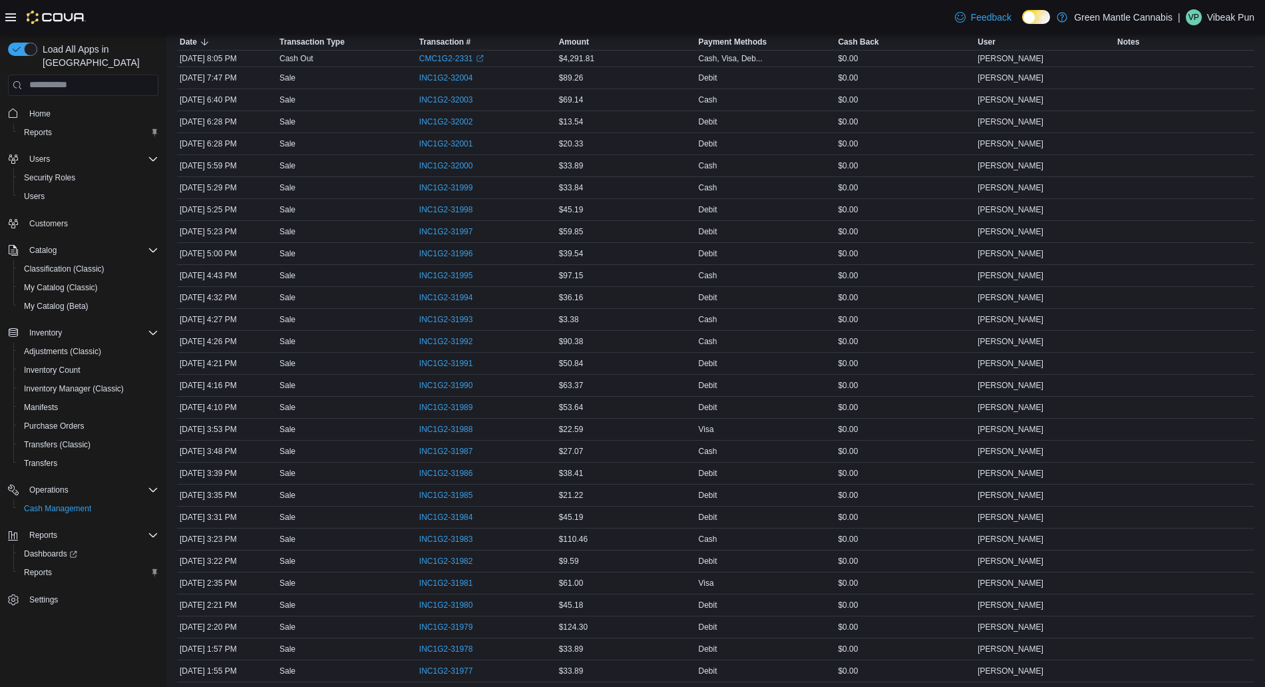
scroll to position [924, 0]
click at [444, 667] on link "CMC1G2-2330 (opens in a new tab or window)" at bounding box center [451, 667] width 65 height 11
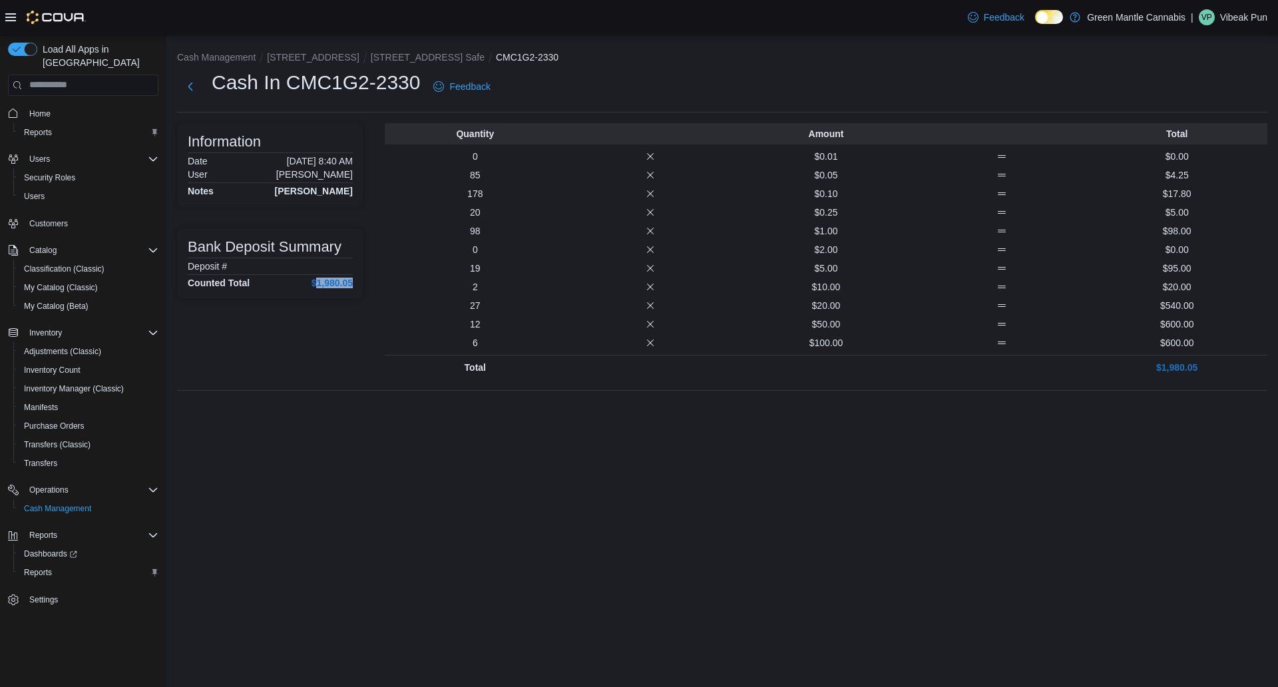
drag, startPoint x: 315, startPoint y: 282, endPoint x: 364, endPoint y: 284, distance: 48.6
click at [364, 284] on div "Information Date [DATE] 8:40 AM User [PERSON_NAME] Notes [PERSON_NAME] Bank Dep…" at bounding box center [722, 251] width 1090 height 256
